Goal: Task Accomplishment & Management: Use online tool/utility

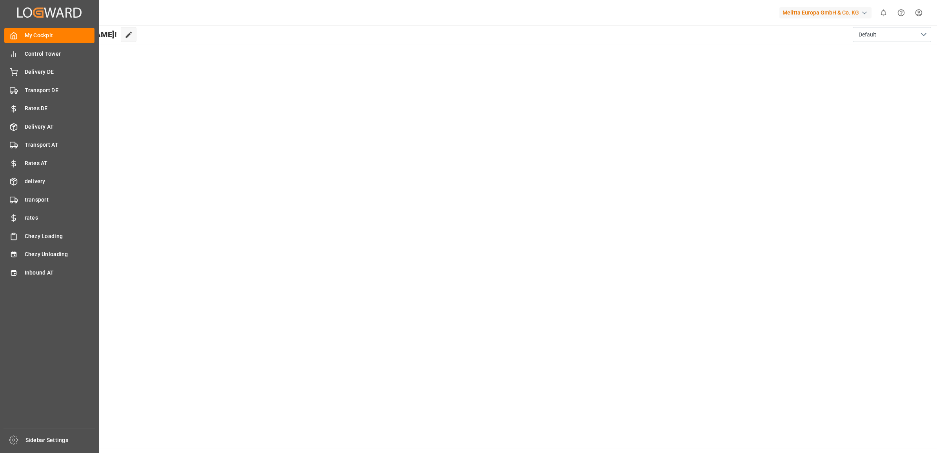
click at [20, 244] on div "My Cockpit My Cockpit Control Tower Control Tower Delivery DE Delivery DE Trans…" at bounding box center [49, 226] width 93 height 403
click at [25, 252] on span "Chezy Unloading" at bounding box center [60, 254] width 70 height 8
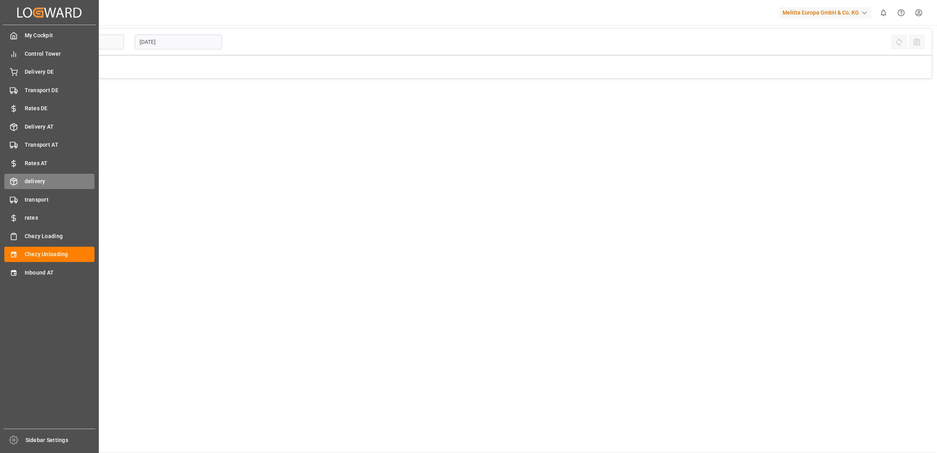
type input "Chezy Unloading"
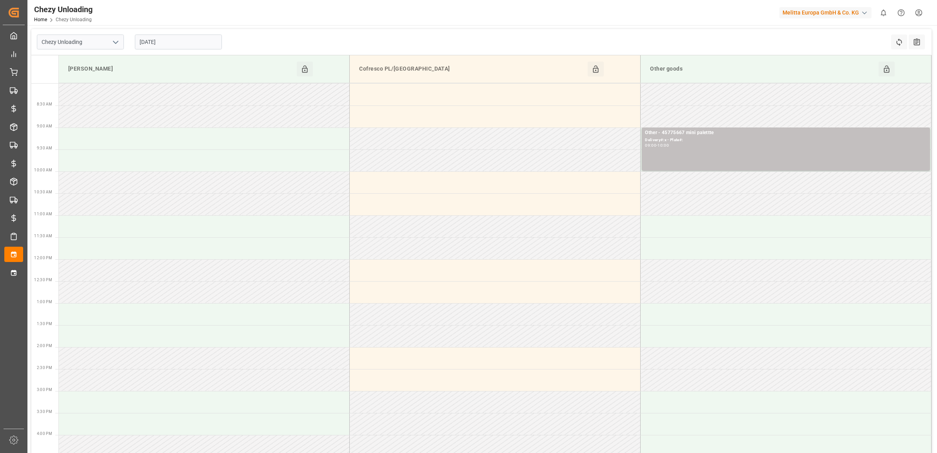
click at [169, 44] on input "[DATE]" at bounding box center [178, 41] width 87 height 15
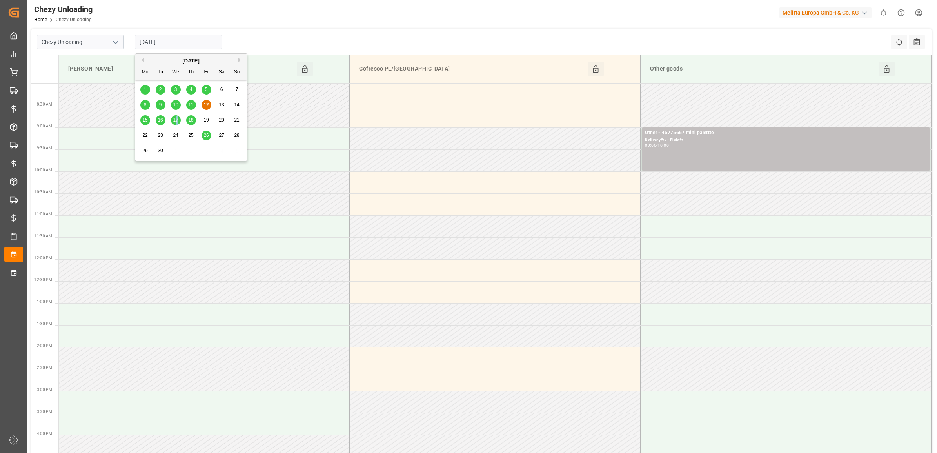
click at [177, 118] on span "17" at bounding box center [175, 119] width 5 height 5
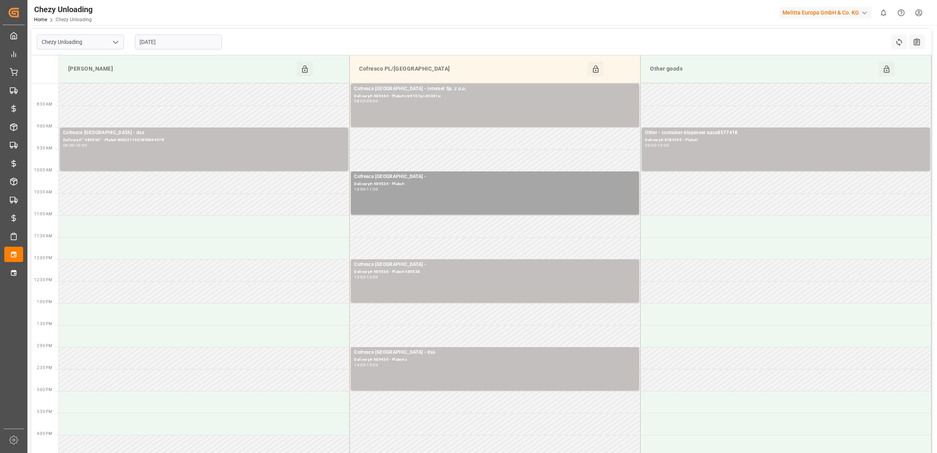
click at [191, 41] on input "[DATE]" at bounding box center [178, 41] width 87 height 15
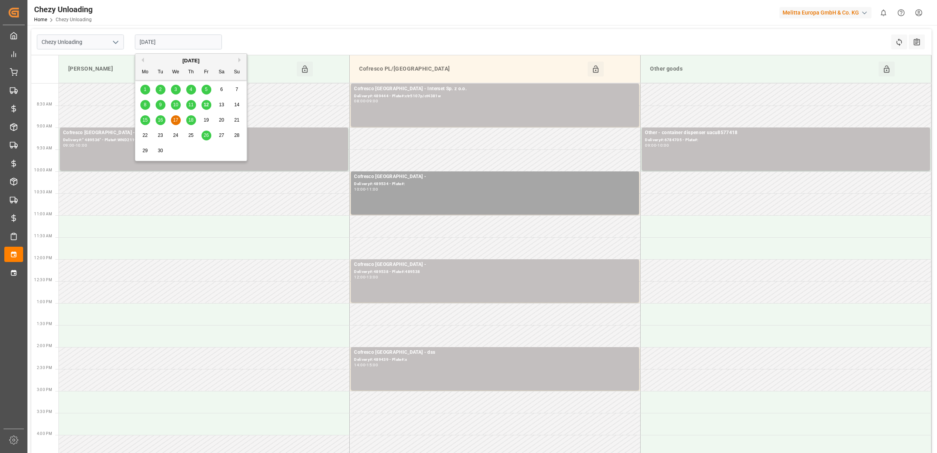
click at [141, 118] on div "15" at bounding box center [145, 120] width 10 height 9
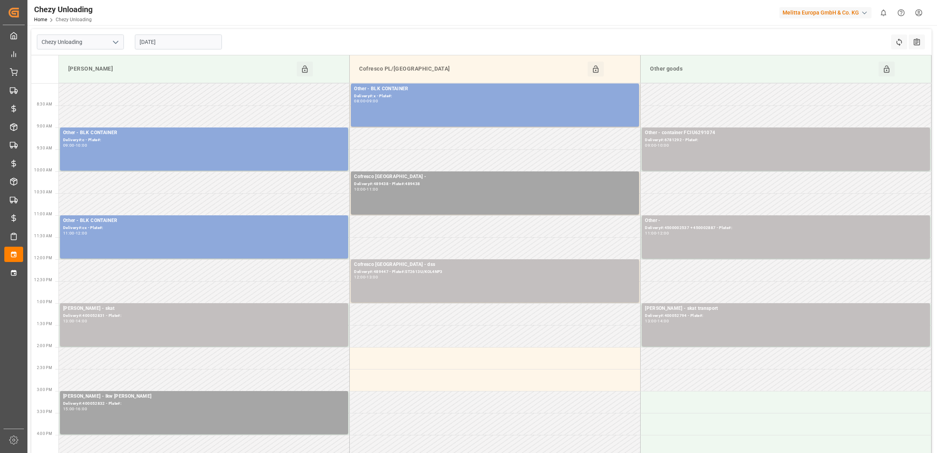
click at [171, 45] on input "[DATE]" at bounding box center [178, 41] width 87 height 15
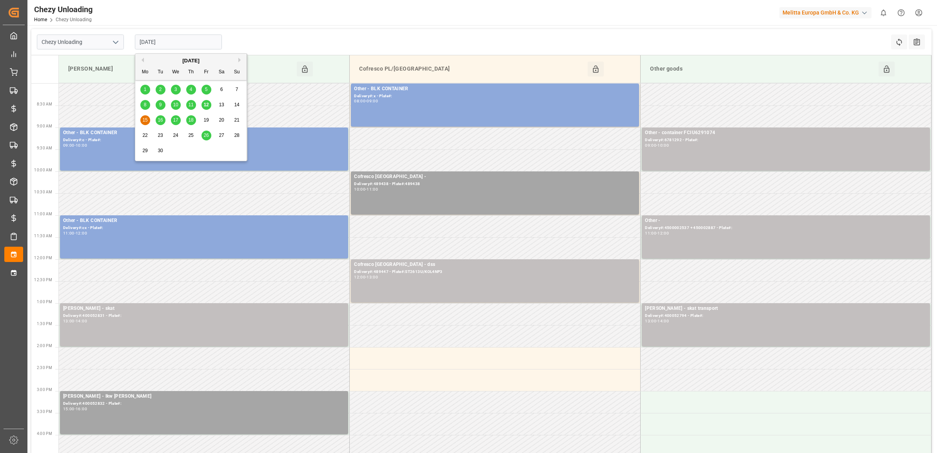
click at [176, 120] on span "17" at bounding box center [175, 119] width 5 height 5
type input "[DATE]"
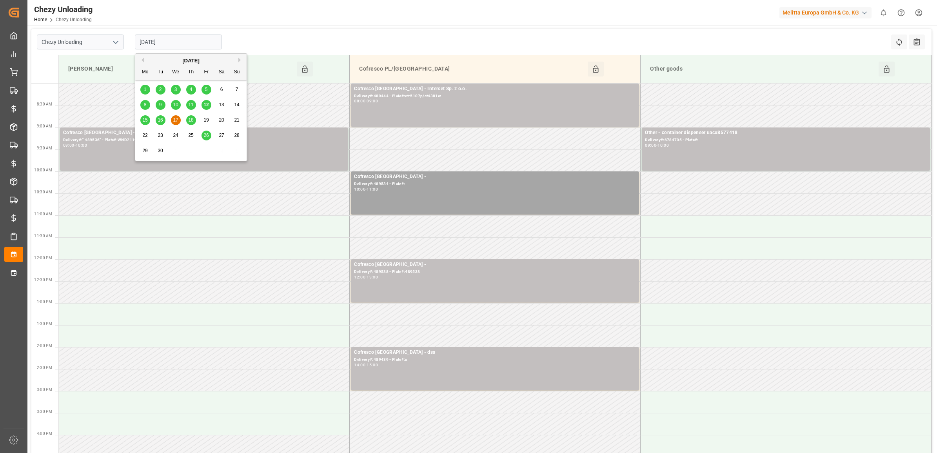
click at [176, 42] on input "[DATE]" at bounding box center [178, 41] width 87 height 15
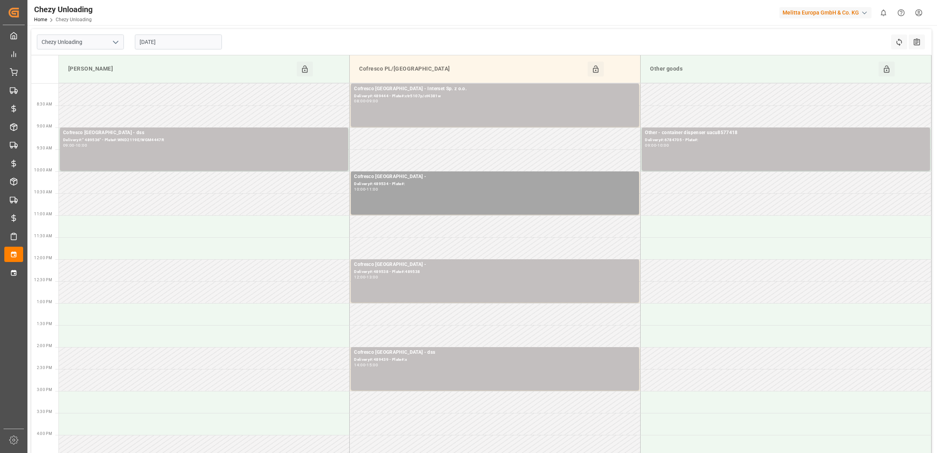
click at [320, 48] on div "Chezy Unloading [DATE] Refresh Time Slots All Audits" at bounding box center [481, 42] width 900 height 26
